Goal: Information Seeking & Learning: Find specific fact

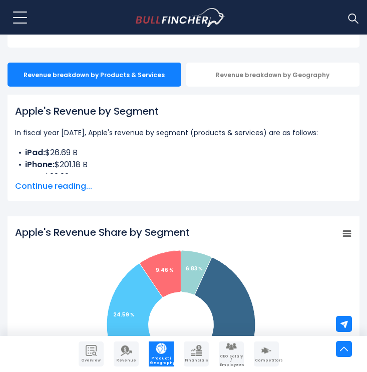
click at [66, 187] on span "Continue reading..." at bounding box center [183, 186] width 337 height 12
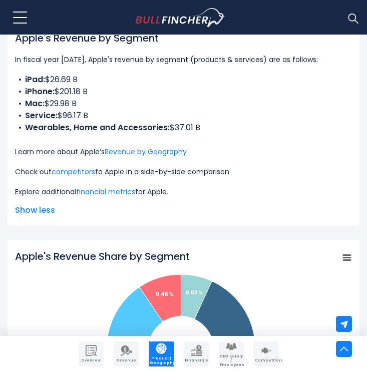
scroll to position [280, 0]
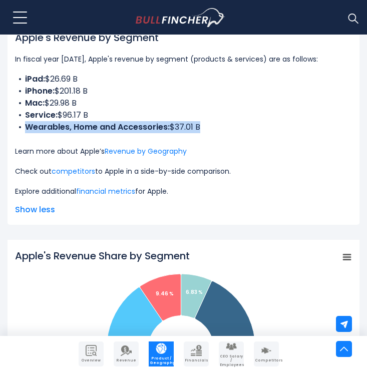
drag, startPoint x: 28, startPoint y: 130, endPoint x: 84, endPoint y: 136, distance: 56.9
click at [84, 136] on div "Apple's Revenue by Segment In fiscal year [DATE], Apple's revenue by segment (p…" at bounding box center [183, 113] width 337 height 167
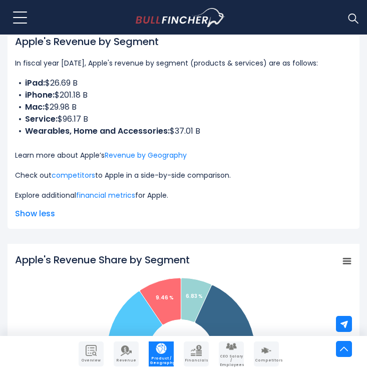
scroll to position [273, 0]
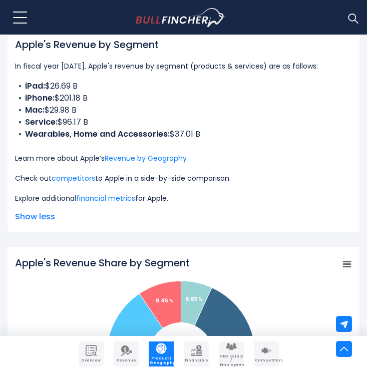
drag, startPoint x: 172, startPoint y: 133, endPoint x: 183, endPoint y: 136, distance: 11.3
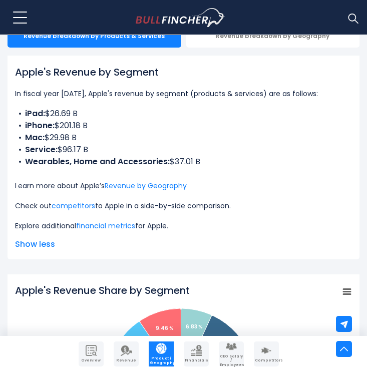
scroll to position [241, 0]
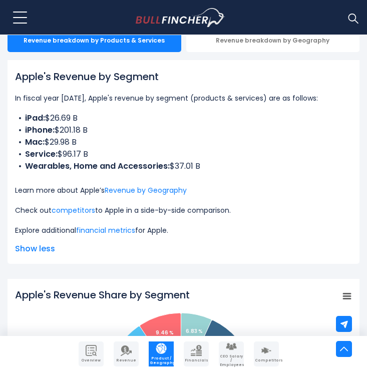
click at [44, 153] on b "Service:" at bounding box center [41, 154] width 33 height 12
click at [97, 146] on li "Mac: $29.98 B" at bounding box center [183, 142] width 337 height 12
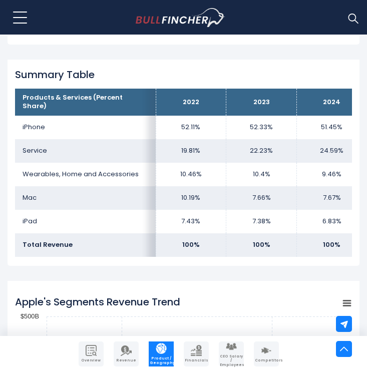
scroll to position [803, 0]
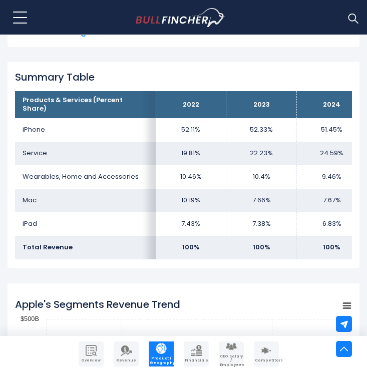
click at [38, 129] on td "iPhone" at bounding box center [85, 130] width 141 height 24
copy td "iPhone"
click at [31, 171] on td "Wearables, Home and Accessories" at bounding box center [85, 177] width 141 height 24
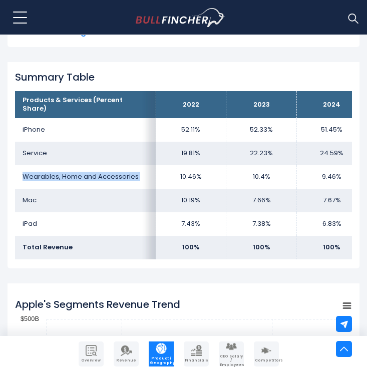
click at [31, 171] on td "Wearables, Home and Accessories" at bounding box center [85, 177] width 141 height 24
copy tr "Wearables, Home and Accessories"
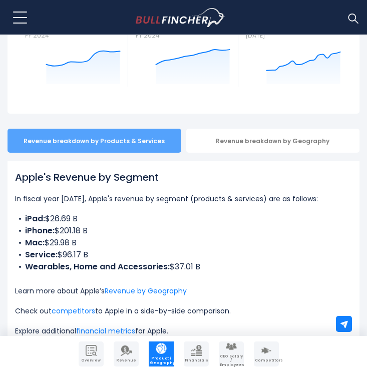
scroll to position [186, 0]
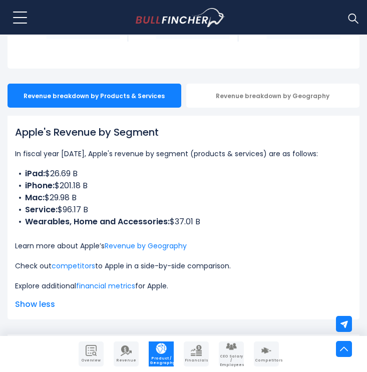
drag, startPoint x: 173, startPoint y: 222, endPoint x: 202, endPoint y: 224, distance: 29.6
click at [202, 224] on li "Wearables, Home and Accessories: $37.01 B" at bounding box center [183, 222] width 337 height 12
copy li "$37.01 B"
drag, startPoint x: 61, startPoint y: 212, endPoint x: 99, endPoint y: 212, distance: 38.6
click at [99, 212] on li "Service: $96.17 B" at bounding box center [183, 210] width 337 height 12
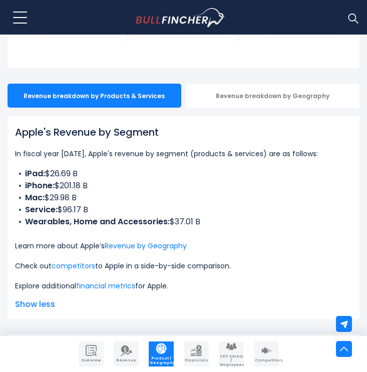
copy li "$96.17 B"
drag, startPoint x: 48, startPoint y: 197, endPoint x: 89, endPoint y: 197, distance: 40.6
click at [89, 197] on li "Mac: $29.98 B" at bounding box center [183, 198] width 337 height 12
copy li "$29.98 B"
drag, startPoint x: 59, startPoint y: 187, endPoint x: 104, endPoint y: 187, distance: 45.6
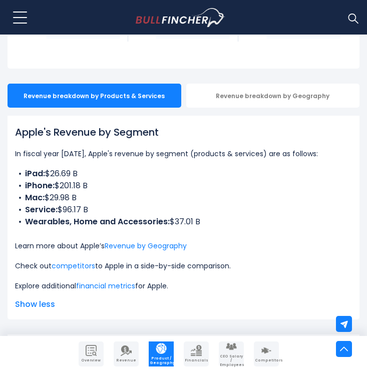
click at [104, 187] on li "iPhone: $201.18 B" at bounding box center [183, 186] width 337 height 12
copy li "$201.18 B"
drag, startPoint x: 48, startPoint y: 173, endPoint x: 91, endPoint y: 171, distance: 43.6
click at [91, 172] on li "iPad: $26.69 B" at bounding box center [183, 174] width 337 height 12
copy li "$26.69 B"
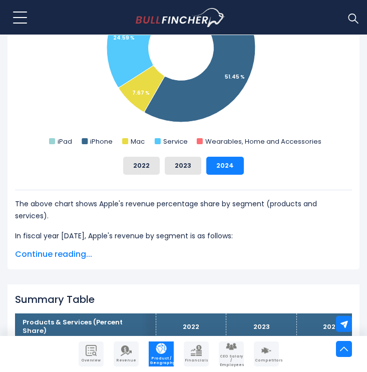
scroll to position [569, 0]
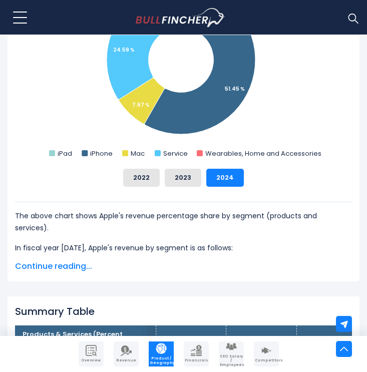
click at [65, 267] on span "Continue reading..." at bounding box center [183, 266] width 337 height 12
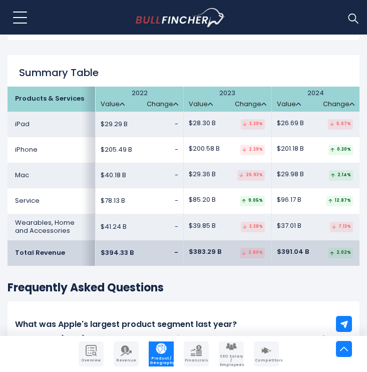
scroll to position [1868, 0]
drag, startPoint x: 278, startPoint y: 244, endPoint x: 306, endPoint y: 247, distance: 28.3
click at [306, 248] on span "$391.04 B" at bounding box center [293, 252] width 32 height 9
copy span "$391.04 B"
